Goal: Task Accomplishment & Management: Manage account settings

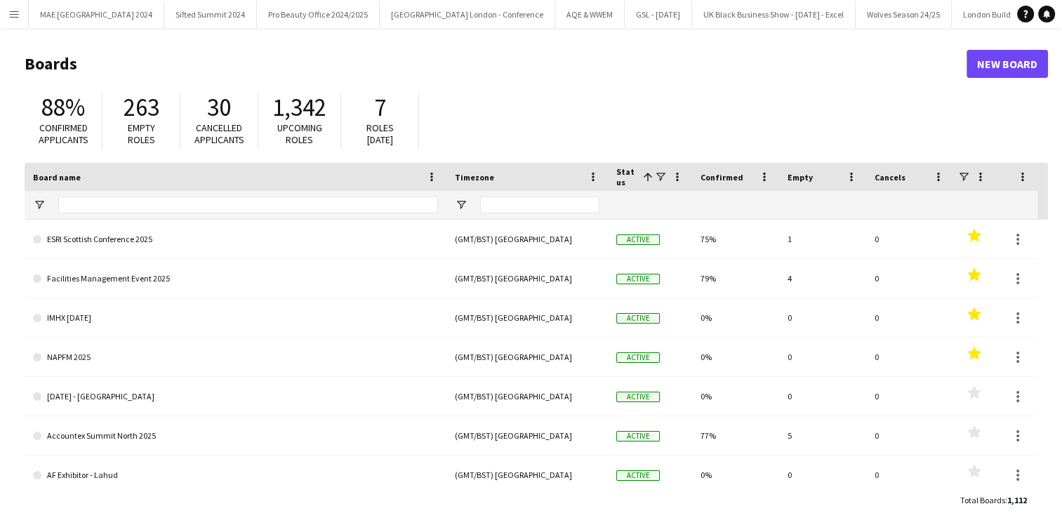
click at [14, 18] on app-icon "Menu" at bounding box center [13, 13] width 11 height 11
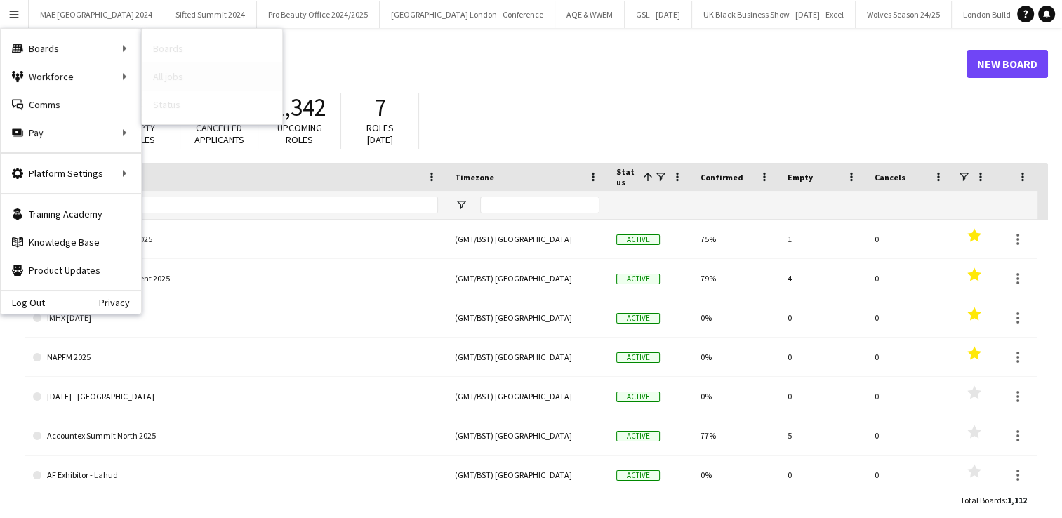
click at [181, 72] on link "All jobs" at bounding box center [212, 76] width 140 height 28
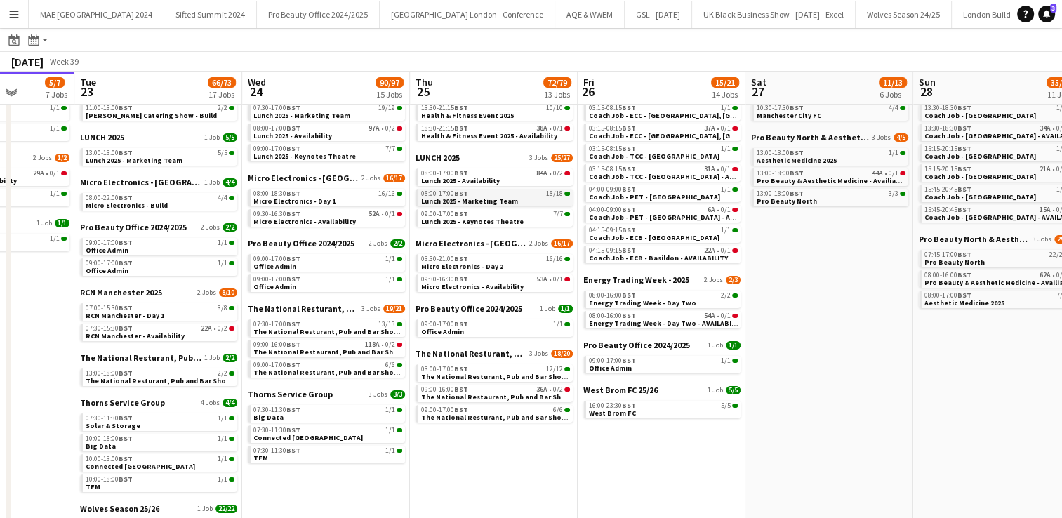
scroll to position [128, 0]
click at [488, 332] on link "09:00-17:00 BST 1/1 Office Admin" at bounding box center [495, 328] width 149 height 16
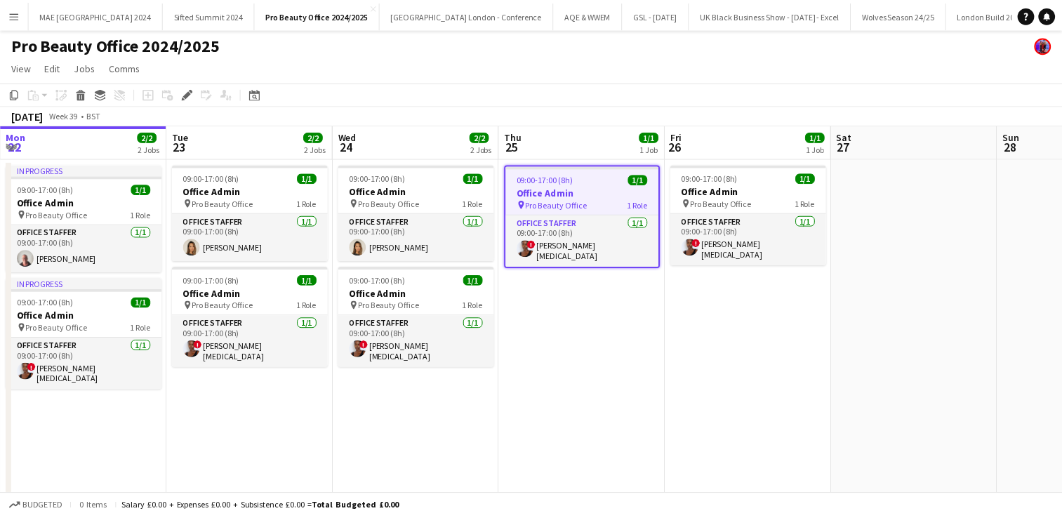
scroll to position [0, 483]
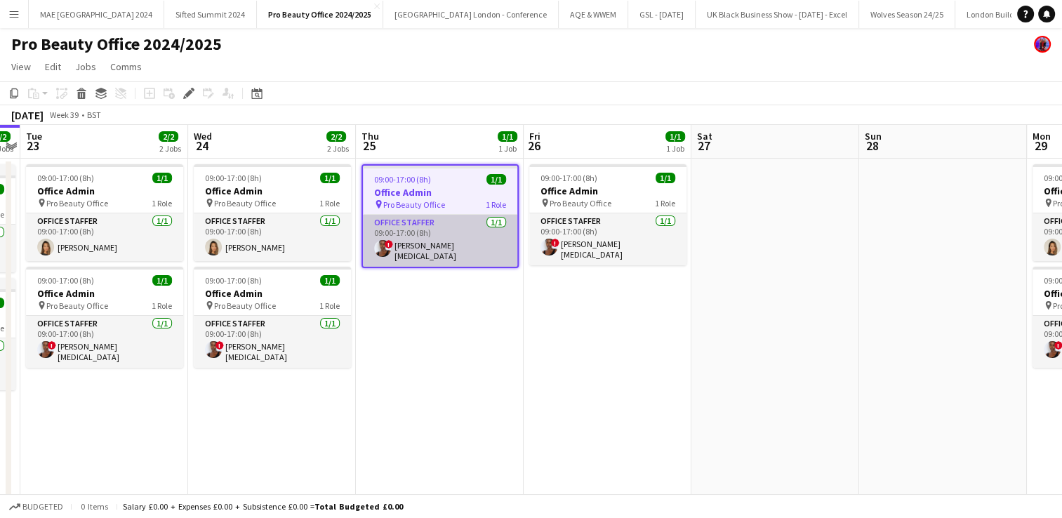
click at [401, 253] on app-card-role "Office Staffer 1/1 09:00-17:00 (8h) ! samira muse" at bounding box center [440, 241] width 154 height 52
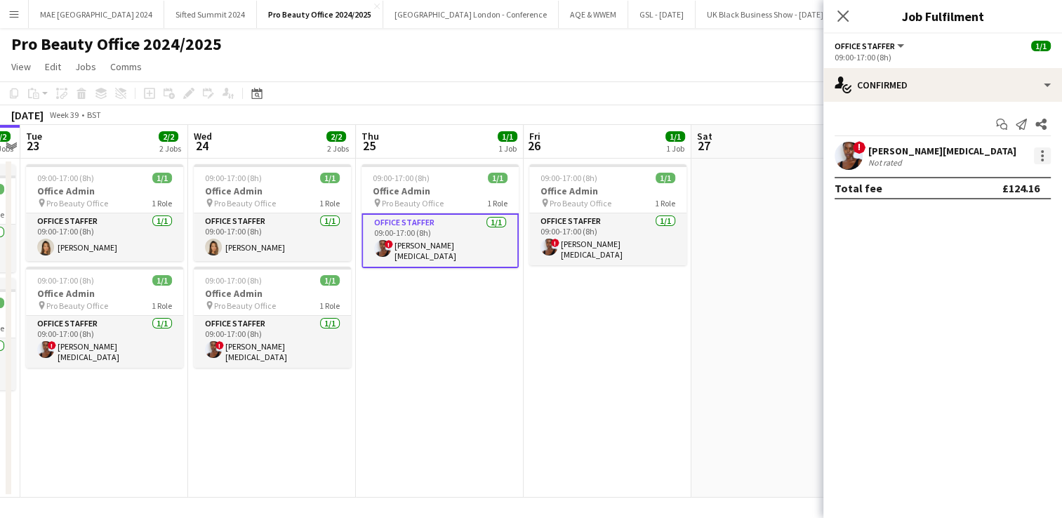
click at [1041, 155] on div at bounding box center [1042, 155] width 3 height 3
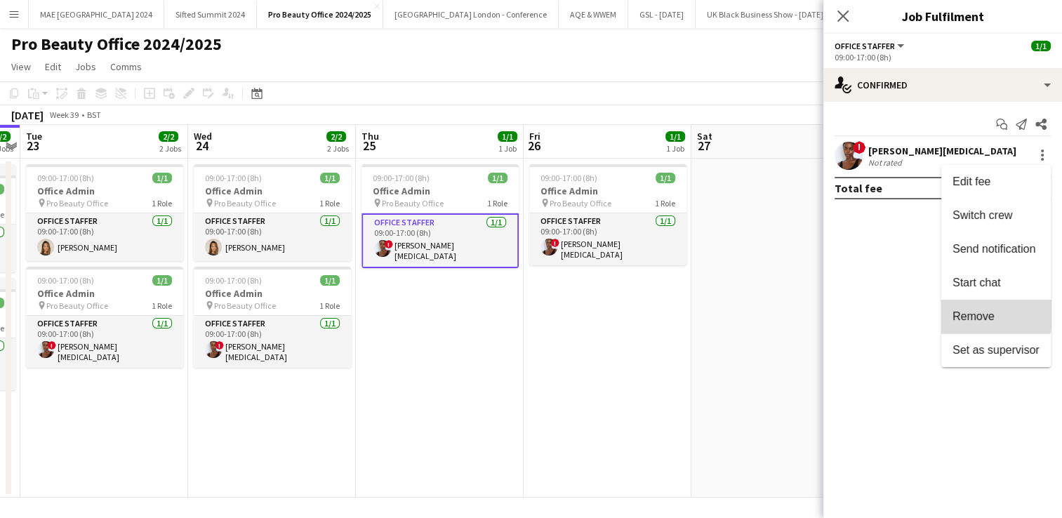
click at [970, 313] on span "Remove" at bounding box center [973, 316] width 42 height 12
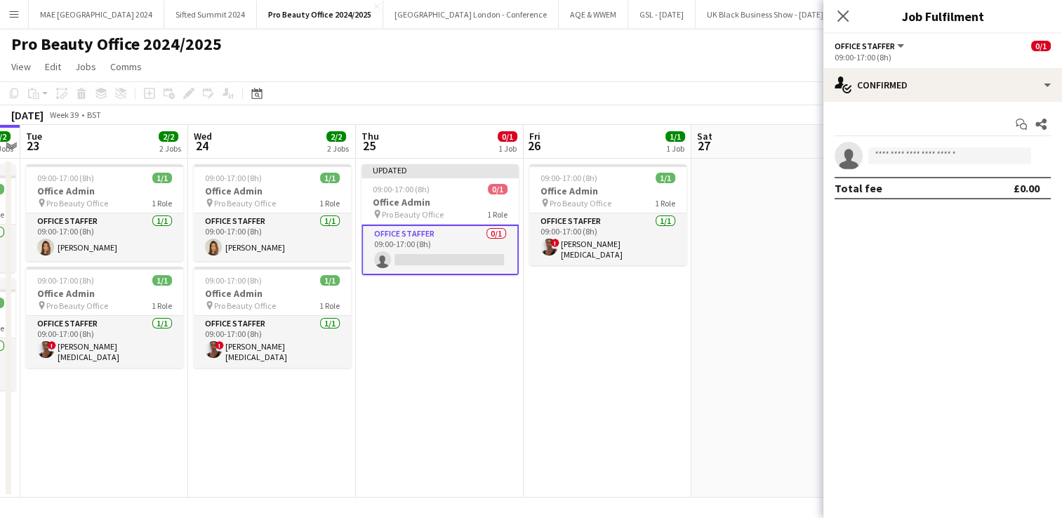
click at [740, 350] on app-date-cell at bounding box center [775, 328] width 168 height 339
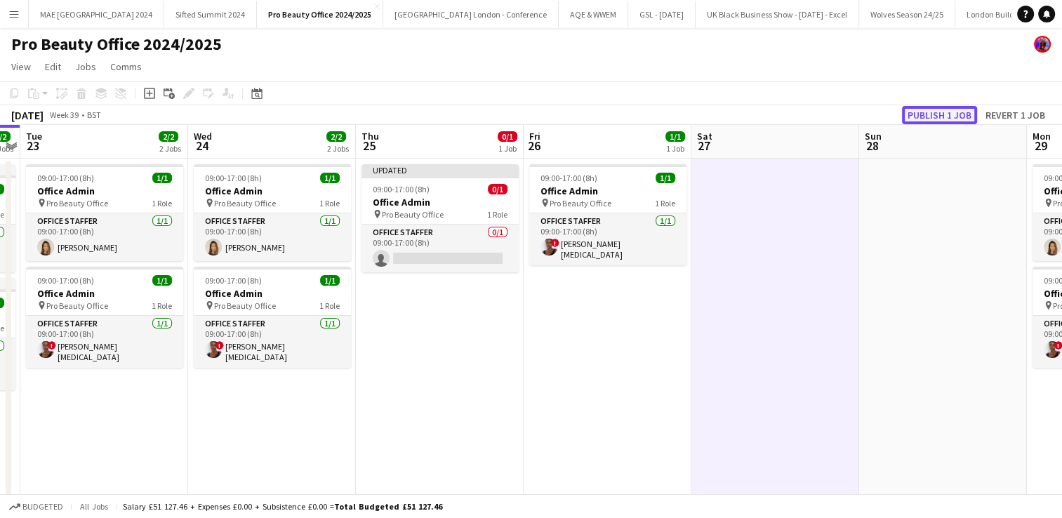
click at [936, 109] on button "Publish 1 job" at bounding box center [939, 115] width 75 height 18
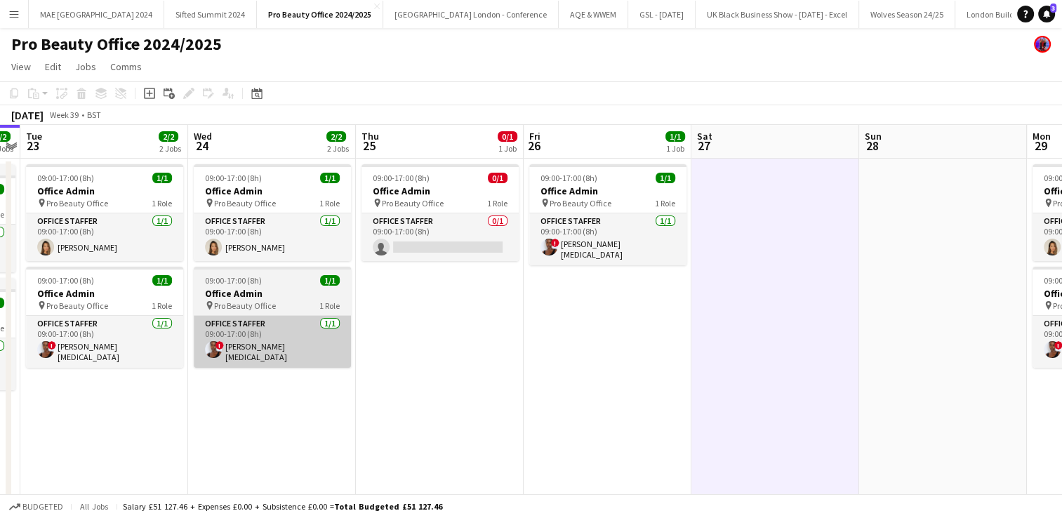
scroll to position [0, 0]
